Goal: Task Accomplishment & Management: Use online tool/utility

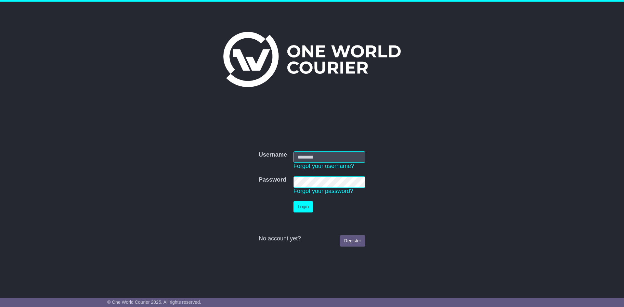
type input "**********"
click at [305, 211] on button "Login" at bounding box center [302, 206] width 19 height 11
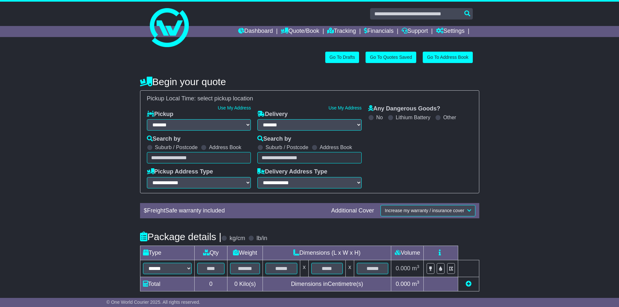
select select "**"
select select
